Goal: Navigation & Orientation: Find specific page/section

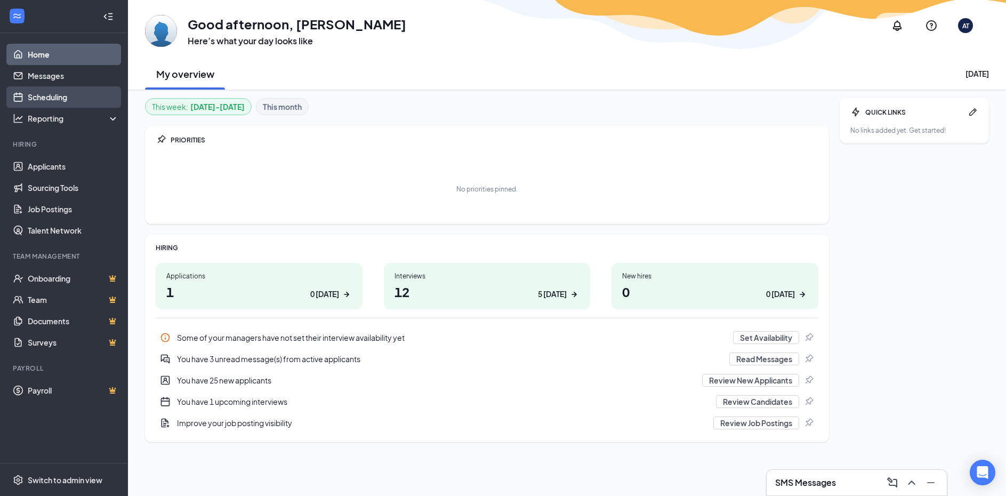
click at [50, 96] on link "Scheduling" at bounding box center [73, 96] width 91 height 21
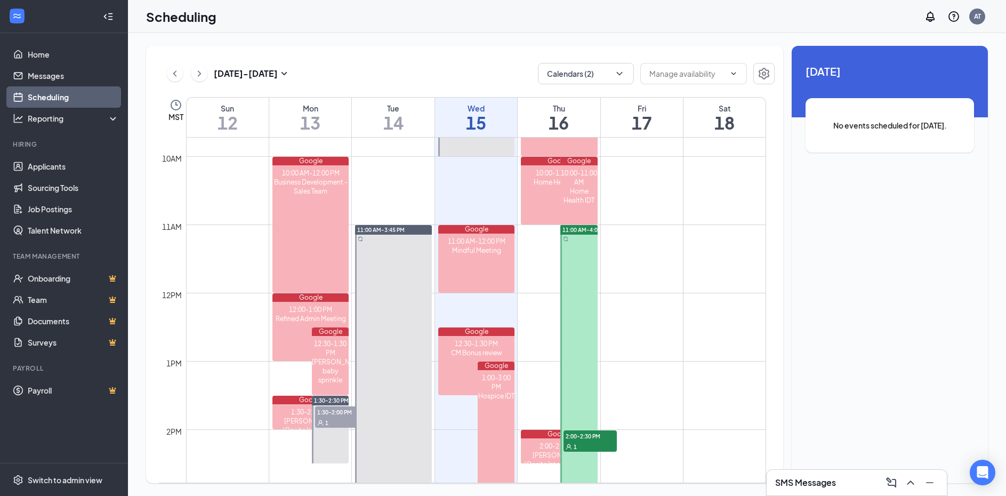
scroll to position [637, 0]
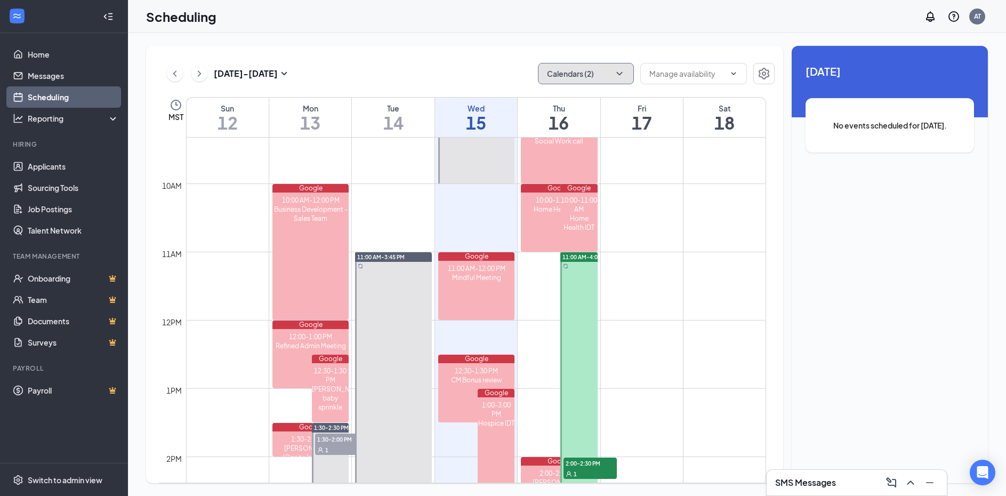
click at [601, 78] on button "Calendars (2)" at bounding box center [586, 73] width 96 height 21
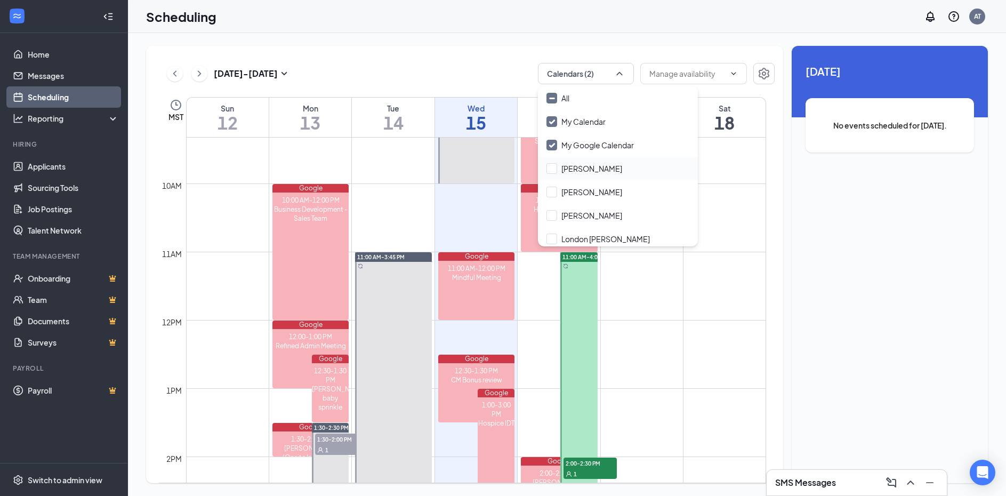
click at [568, 175] on div "[PERSON_NAME]" at bounding box center [618, 168] width 160 height 23
checkbox input "true"
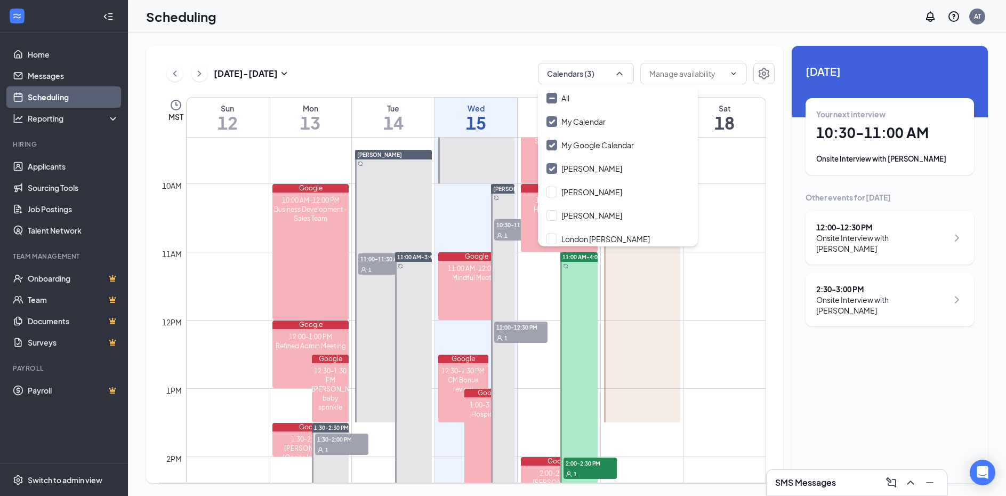
click at [463, 58] on div "[DATE] - [DATE] Calendars (3) MST Sun 12 Mon 13 Tue 14 Wed 15 Thu 16 Fri 17 Sat…" at bounding box center [464, 264] width 637 height 437
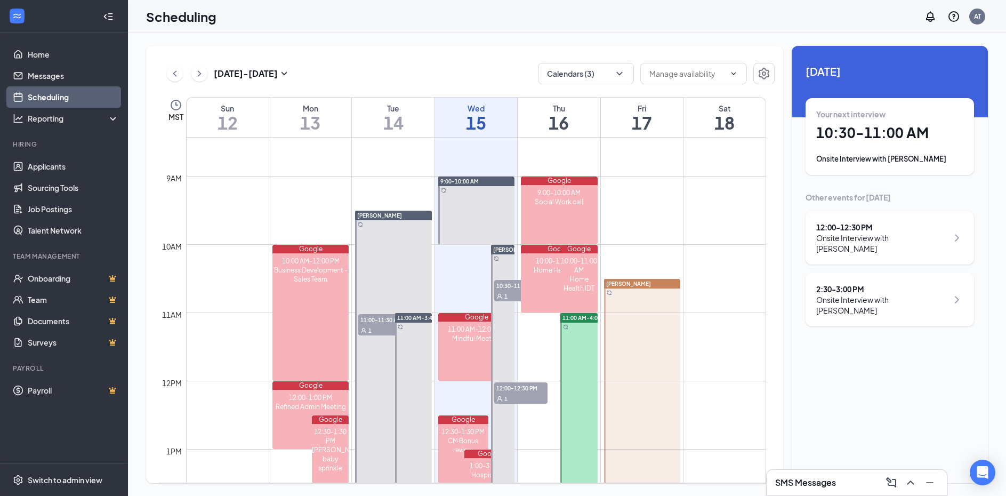
scroll to position [563, 0]
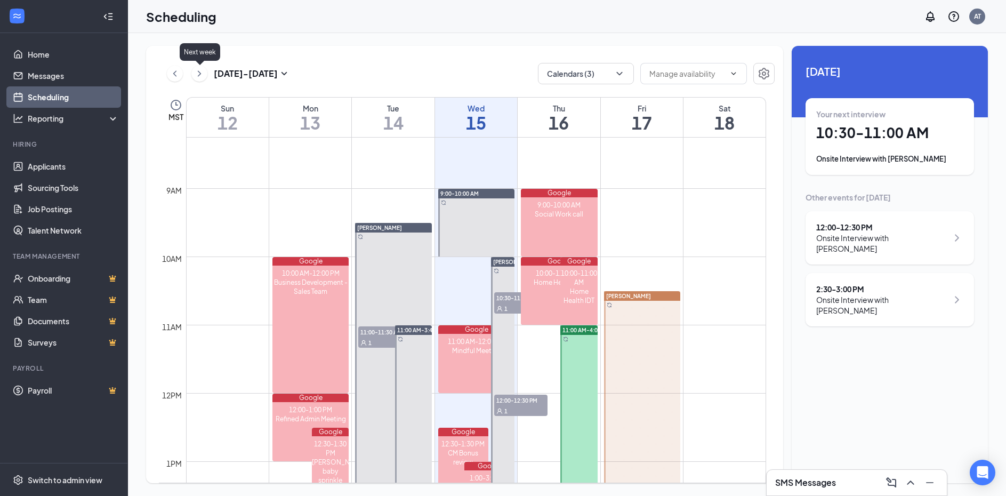
click at [200, 71] on icon "ChevronRight" at bounding box center [199, 73] width 11 height 13
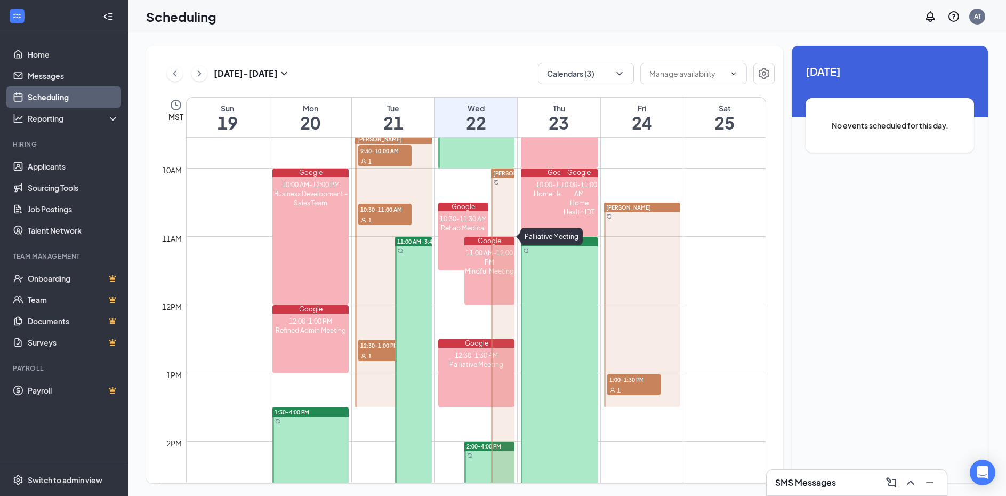
scroll to position [650, 0]
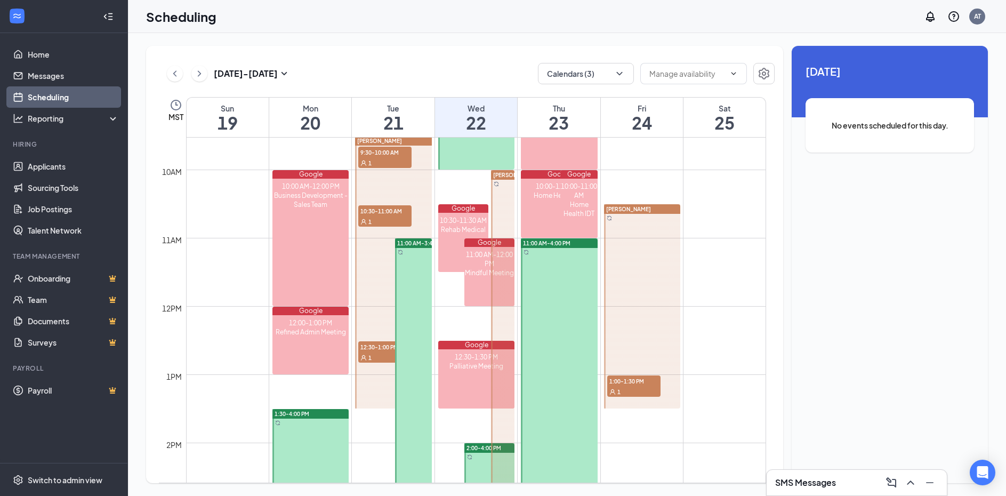
click at [383, 160] on div "1" at bounding box center [384, 162] width 53 height 11
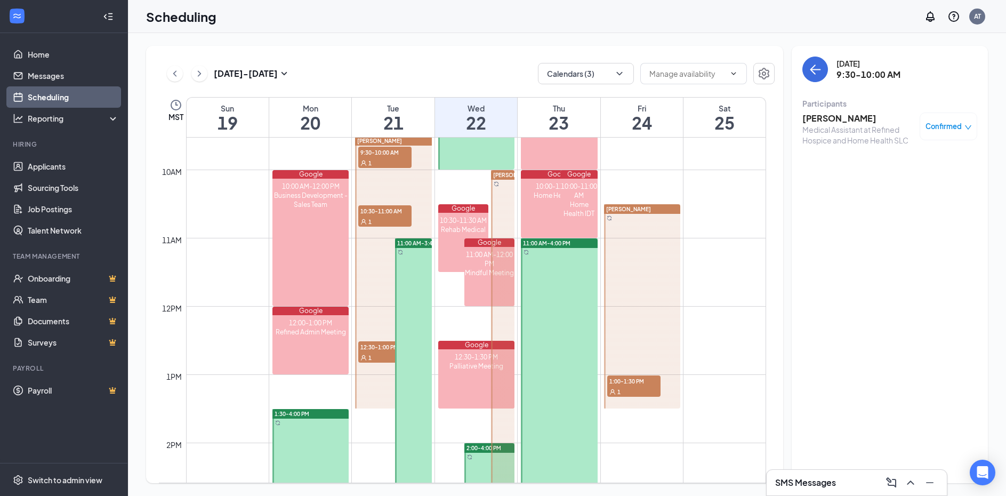
click at [373, 213] on span "10:30-11:00 AM" at bounding box center [384, 210] width 53 height 11
click at [376, 349] on span "12:30-1:00 PM" at bounding box center [384, 346] width 53 height 11
click at [640, 390] on div "1" at bounding box center [633, 391] width 53 height 11
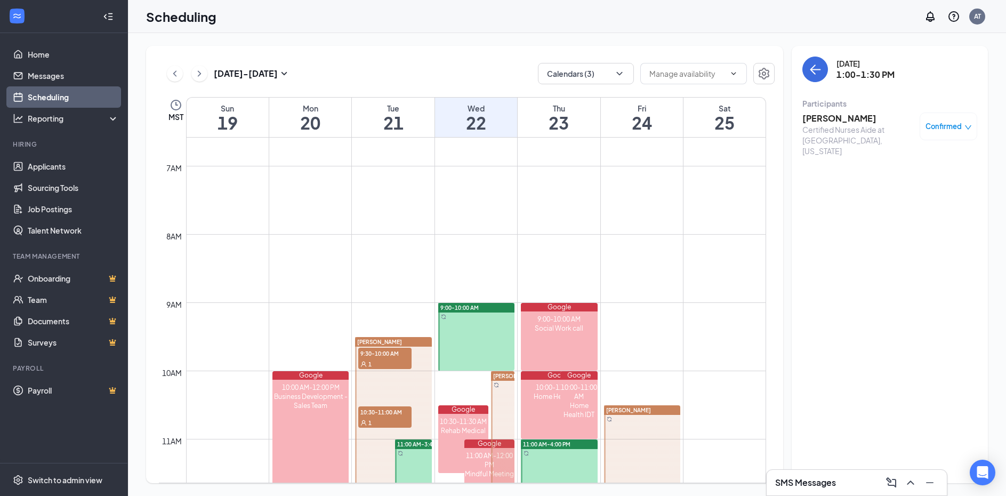
scroll to position [400, 0]
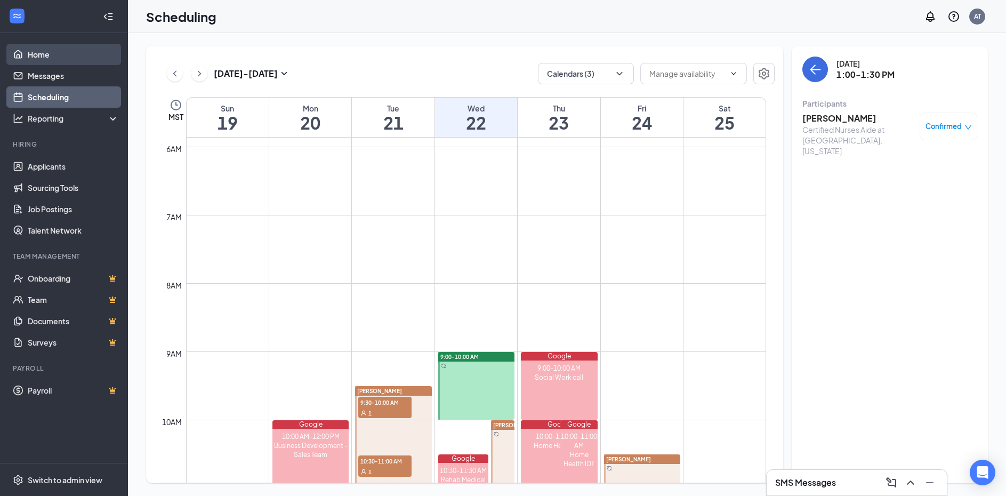
click at [37, 54] on link "Home" at bounding box center [73, 54] width 91 height 21
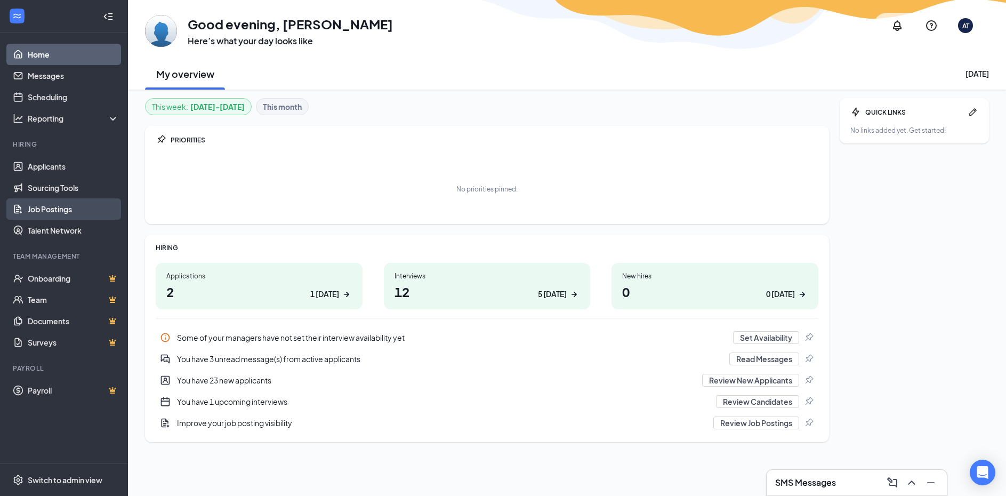
click at [79, 208] on link "Job Postings" at bounding box center [73, 208] width 91 height 21
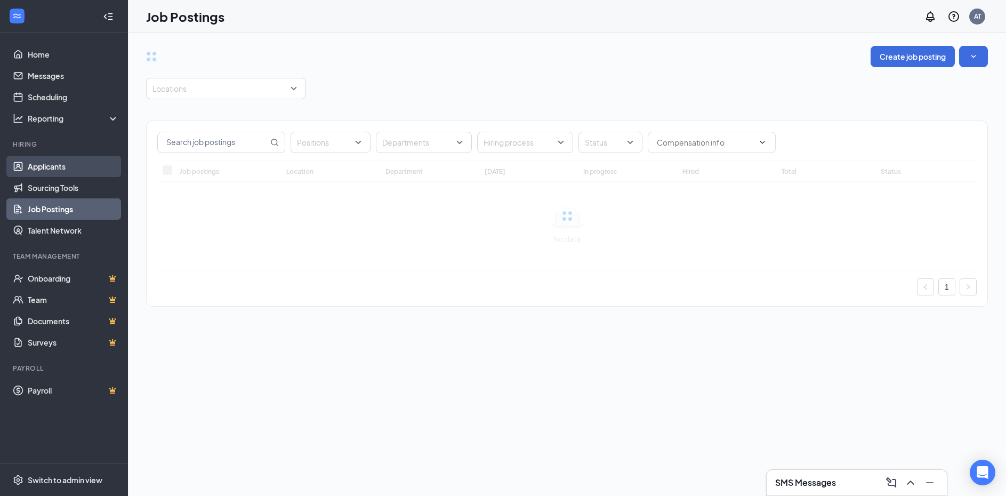
click at [47, 166] on link "Applicants" at bounding box center [73, 166] width 91 height 21
